Goal: Information Seeking & Learning: Understand process/instructions

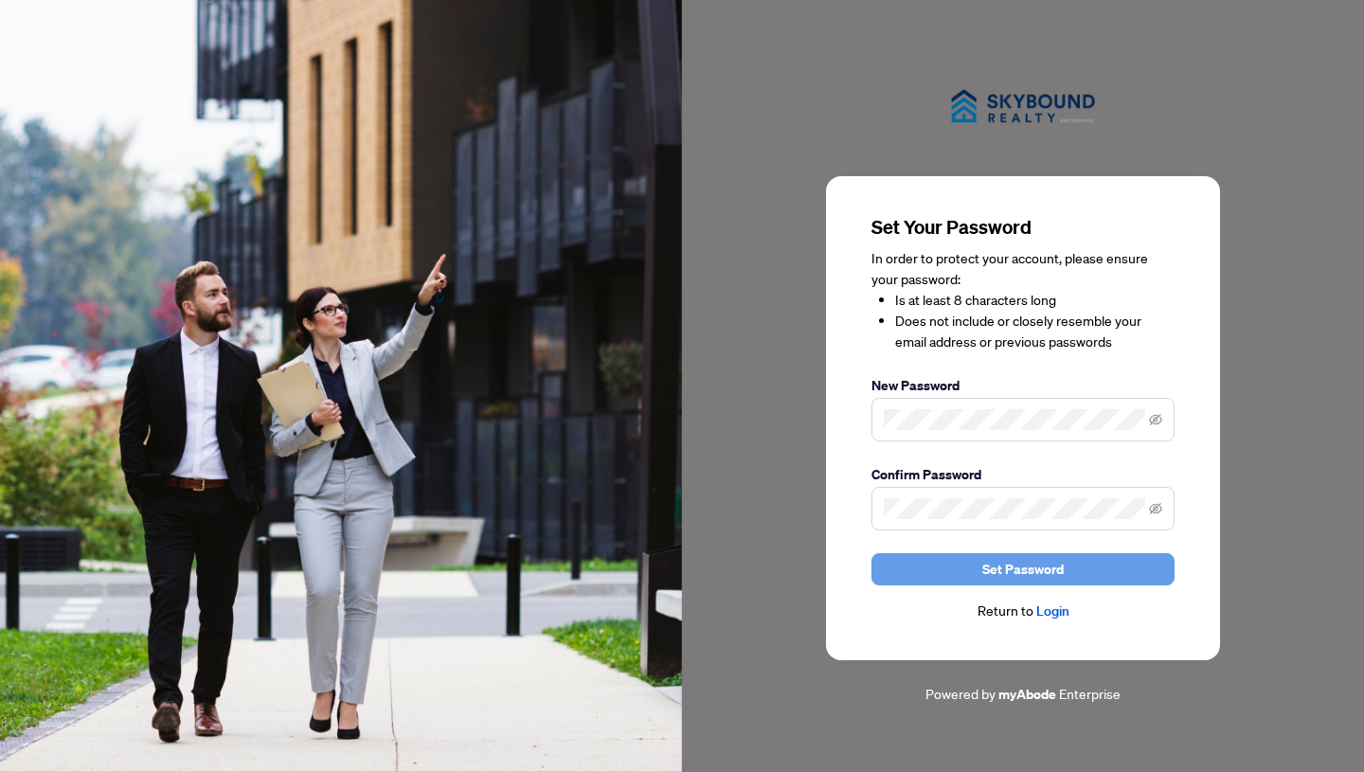
click at [1028, 571] on span "Set Password" at bounding box center [1022, 569] width 81 height 30
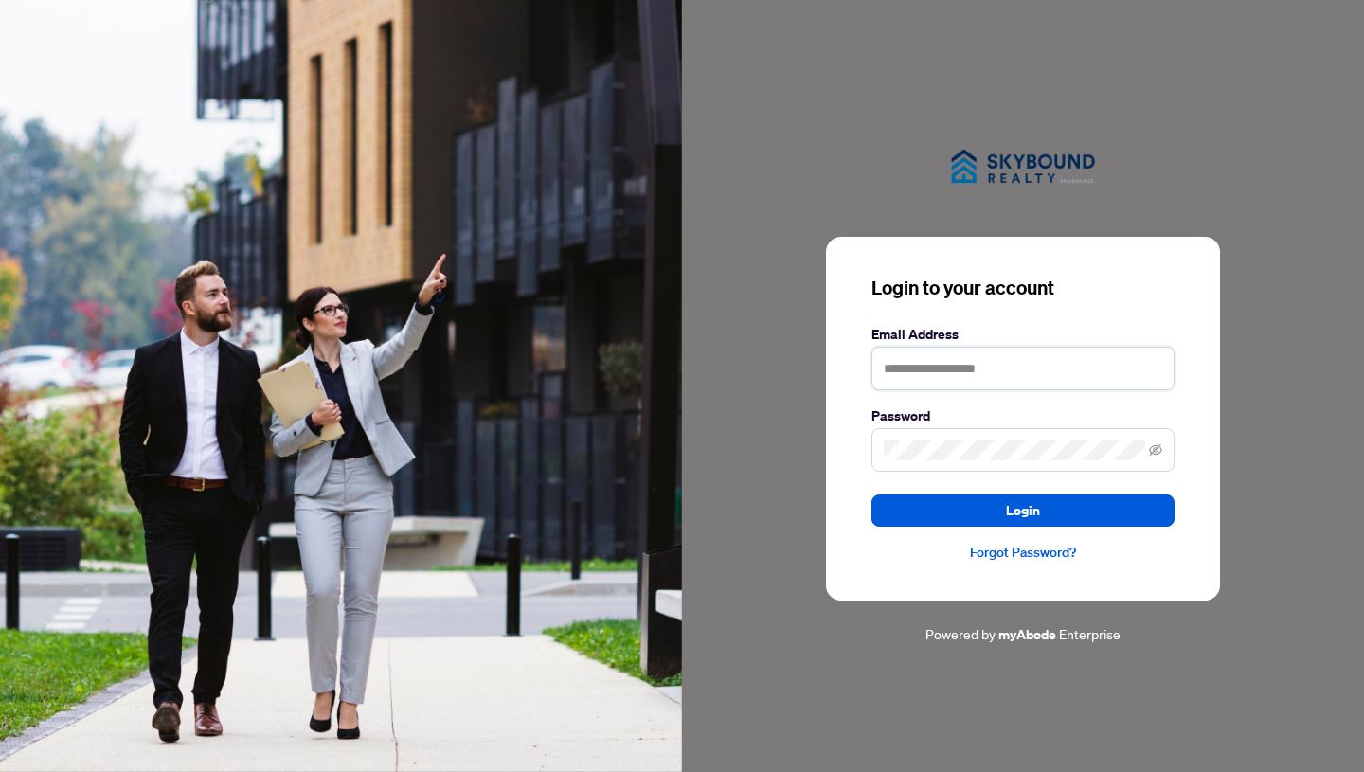
type input "**********"
click at [1019, 510] on span "Login" at bounding box center [1023, 510] width 34 height 30
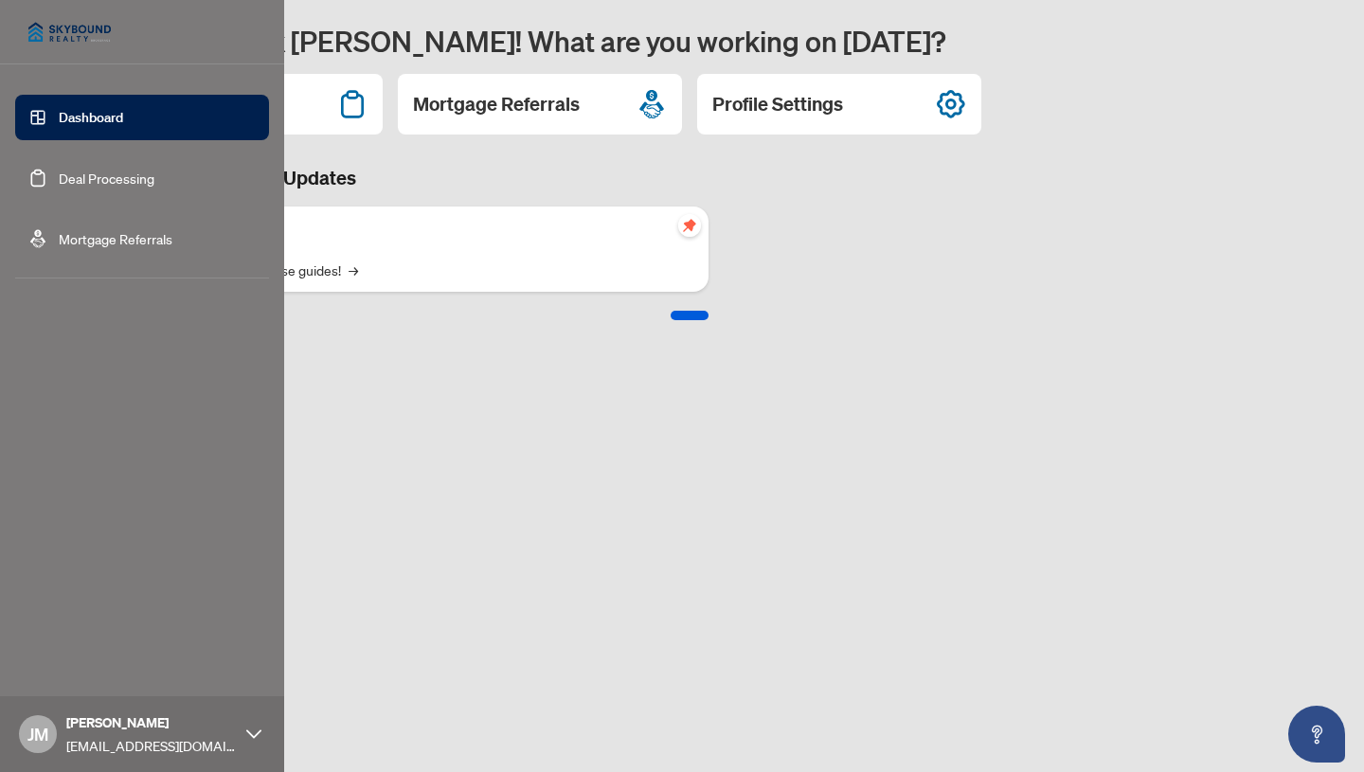
click at [74, 178] on link "Deal Processing" at bounding box center [107, 178] width 96 height 17
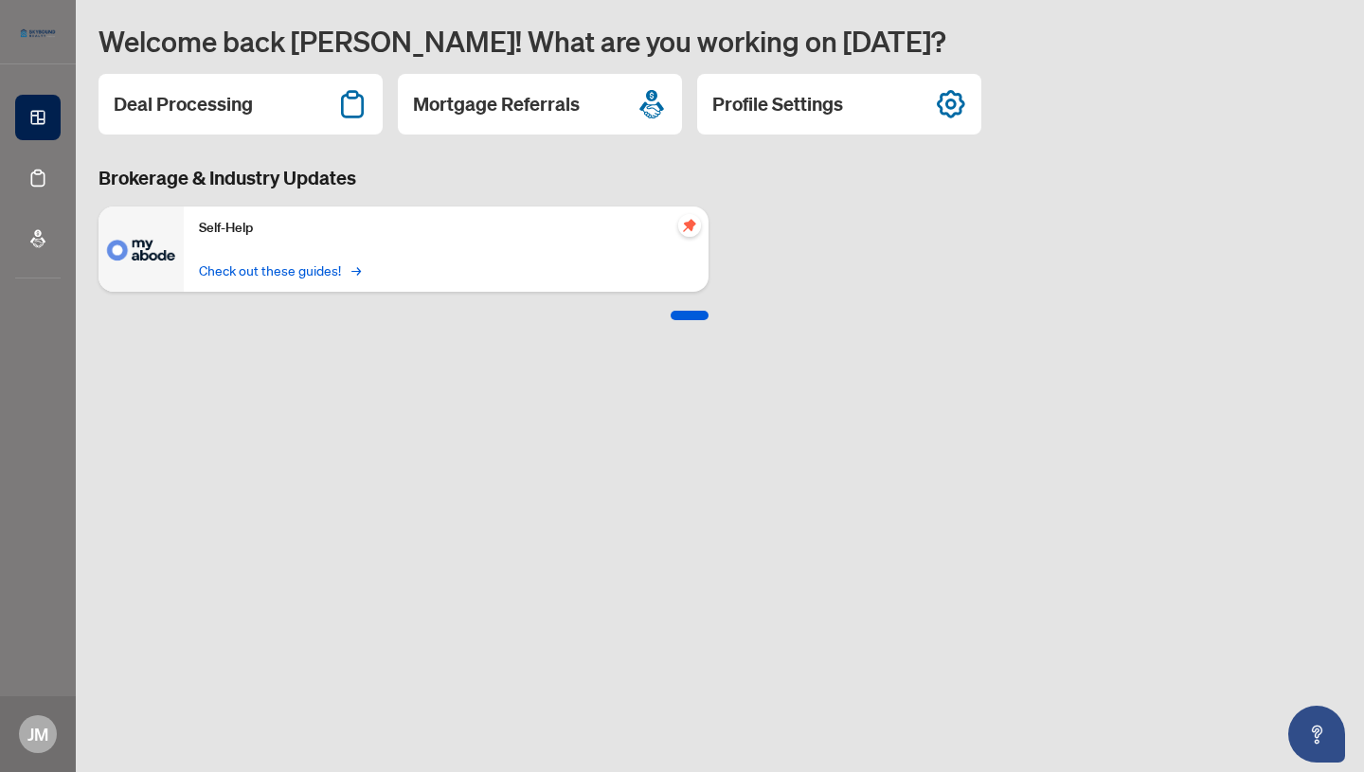
click at [306, 271] on link "Check out these guides! →" at bounding box center [278, 269] width 159 height 21
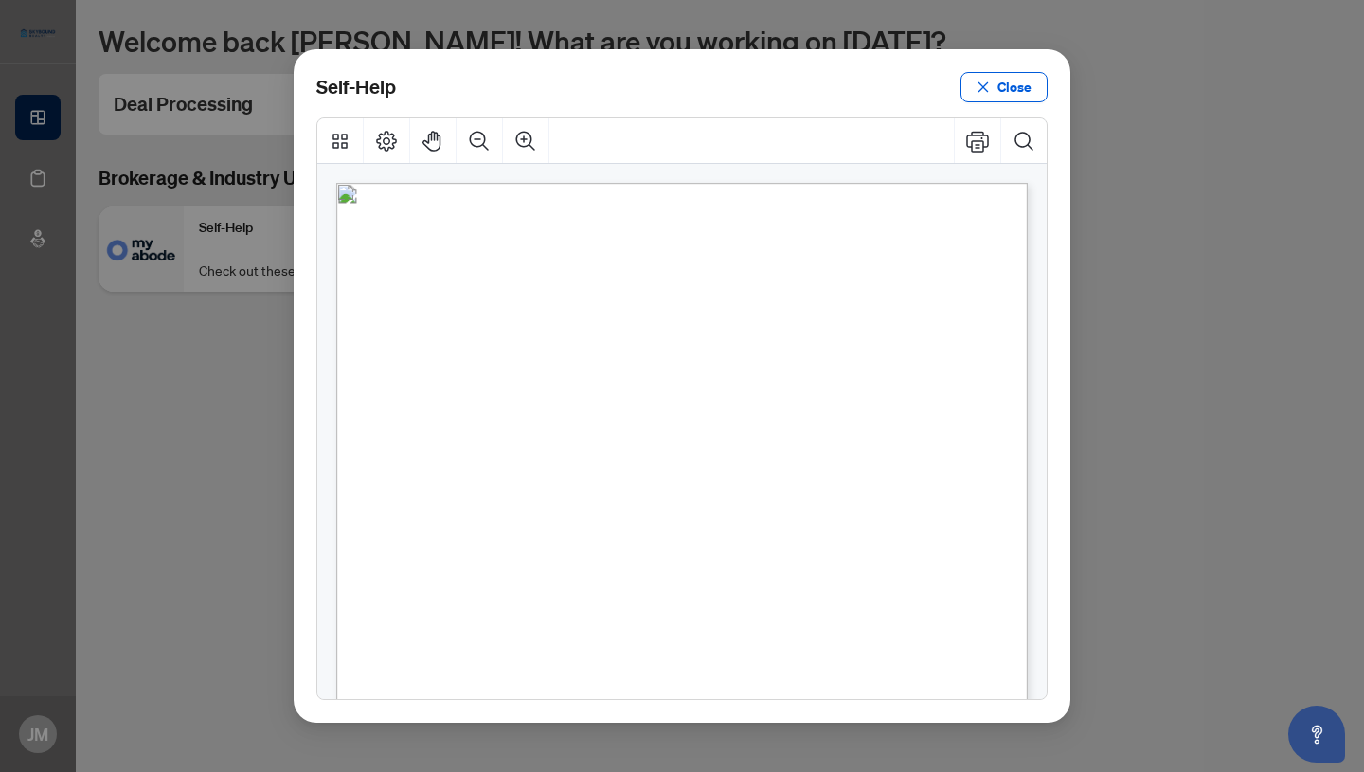
click at [636, 327] on span "How to upload a listing transaction" at bounding box center [597, 325] width 277 height 21
